Goal: Task Accomplishment & Management: Manage account settings

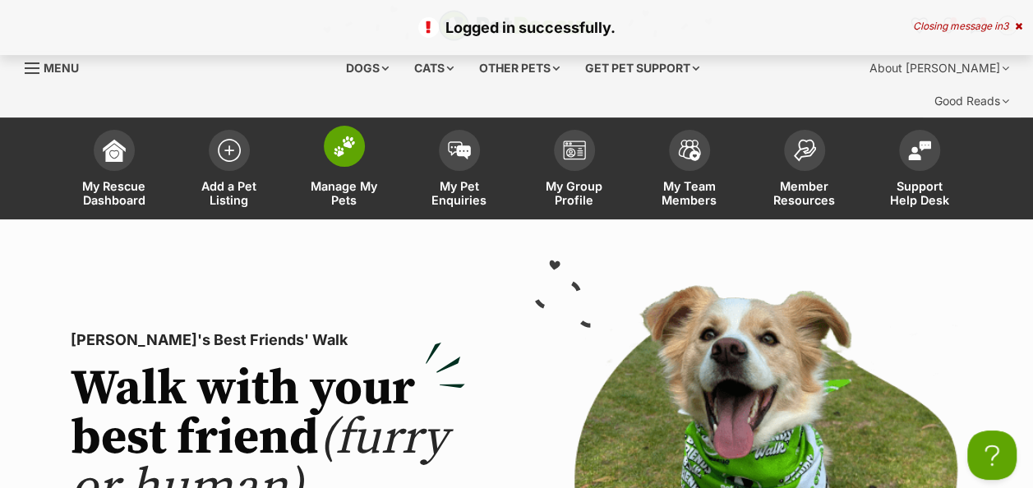
click at [339, 145] on link "Manage My Pets" at bounding box center [344, 171] width 115 height 98
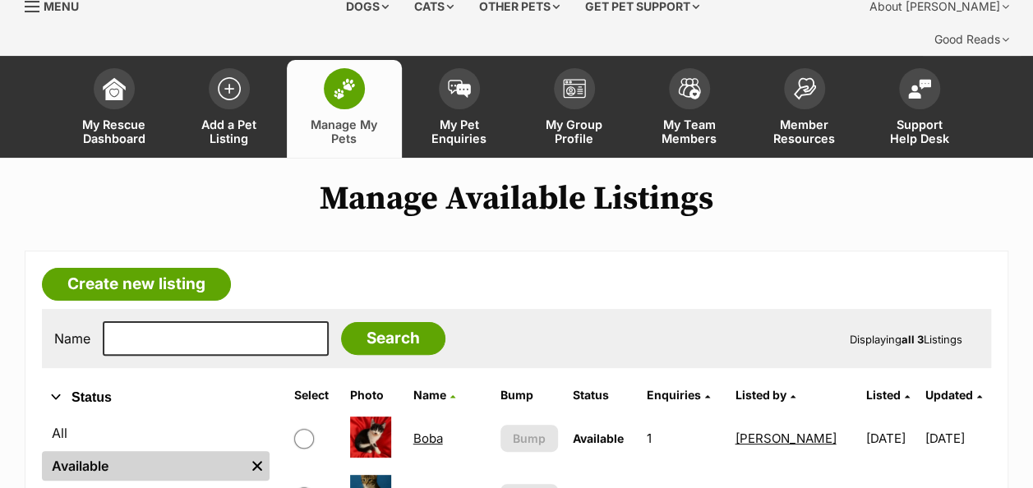
scroll to position [164, 0]
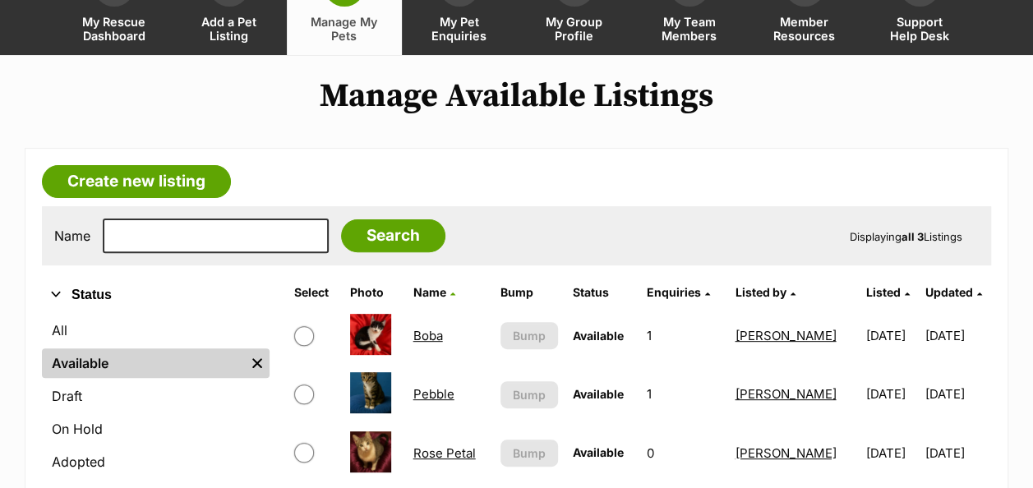
click at [424, 328] on link "Boba" at bounding box center [428, 336] width 30 height 16
